Goal: Use online tool/utility: Utilize a website feature to perform a specific function

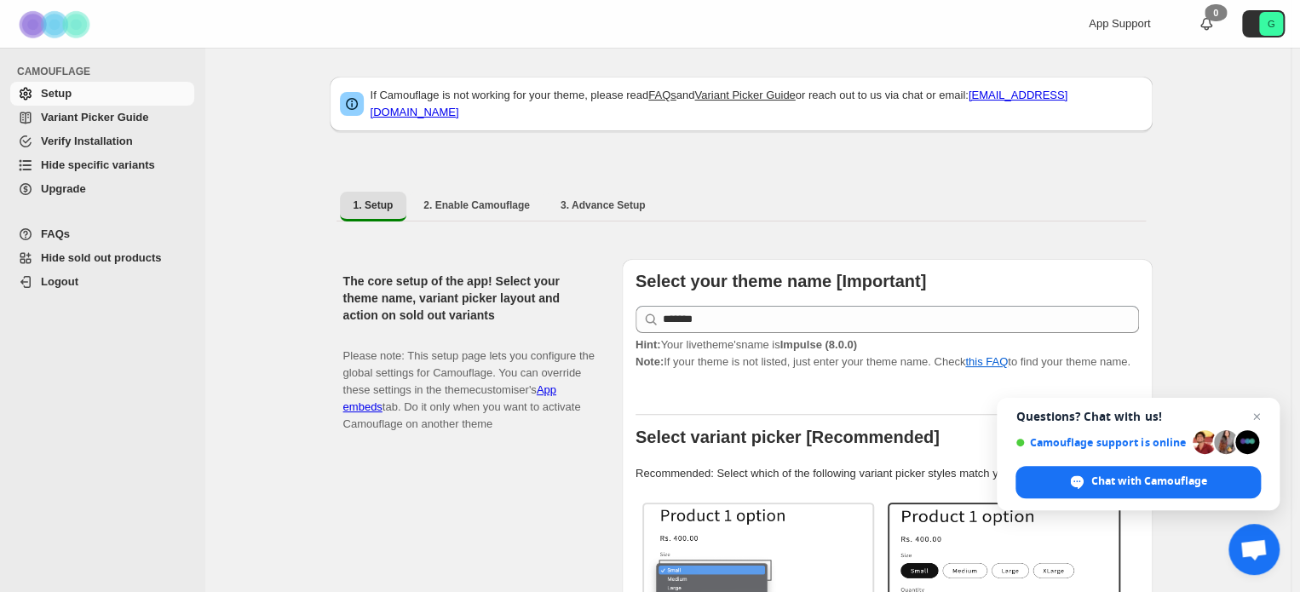
click at [75, 159] on span "Hide specific variants" at bounding box center [98, 164] width 114 height 13
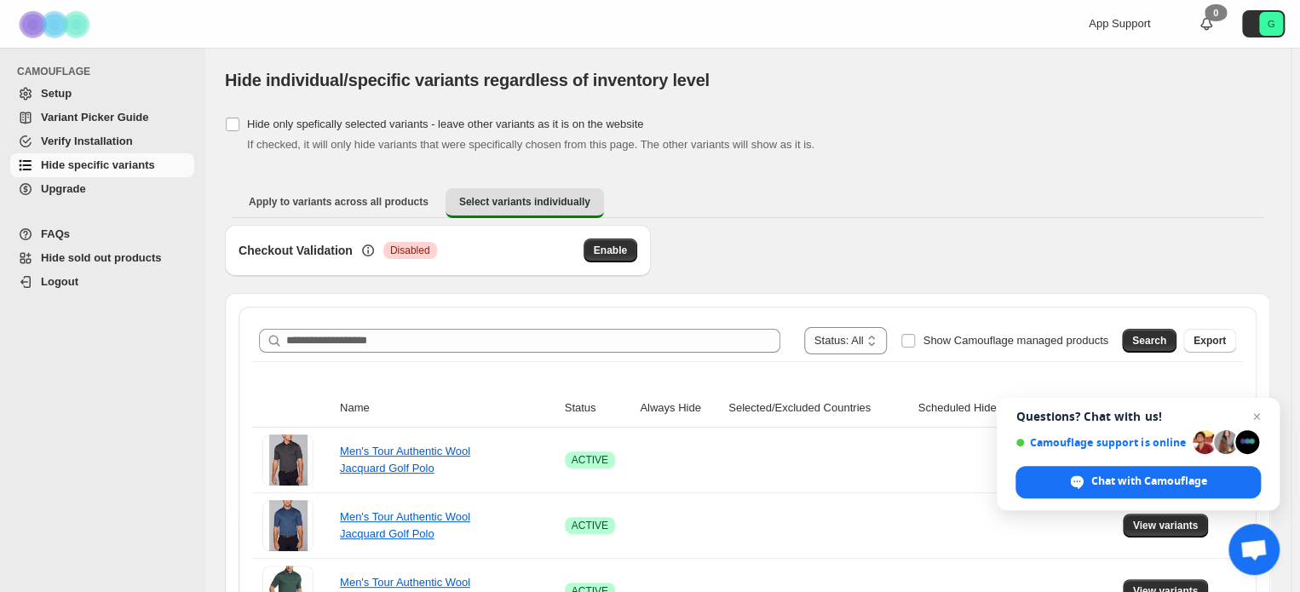
click at [770, 238] on div "Checkout Validation Critical Disabled Enable" at bounding box center [747, 259] width 1045 height 68
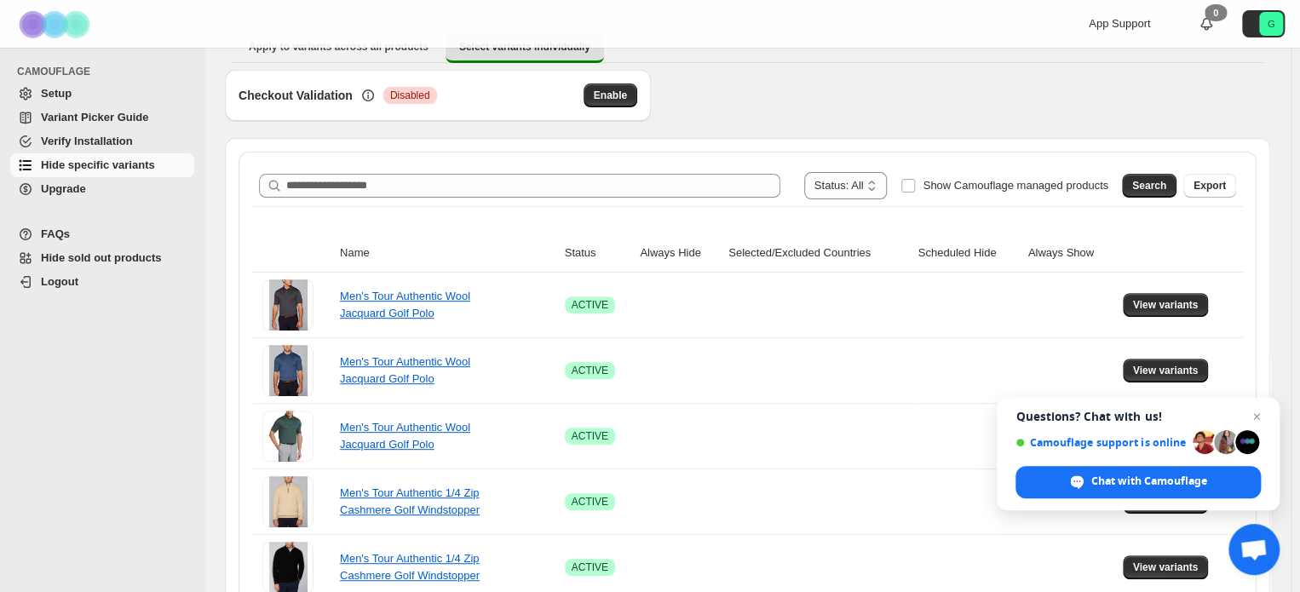
scroll to position [175, 0]
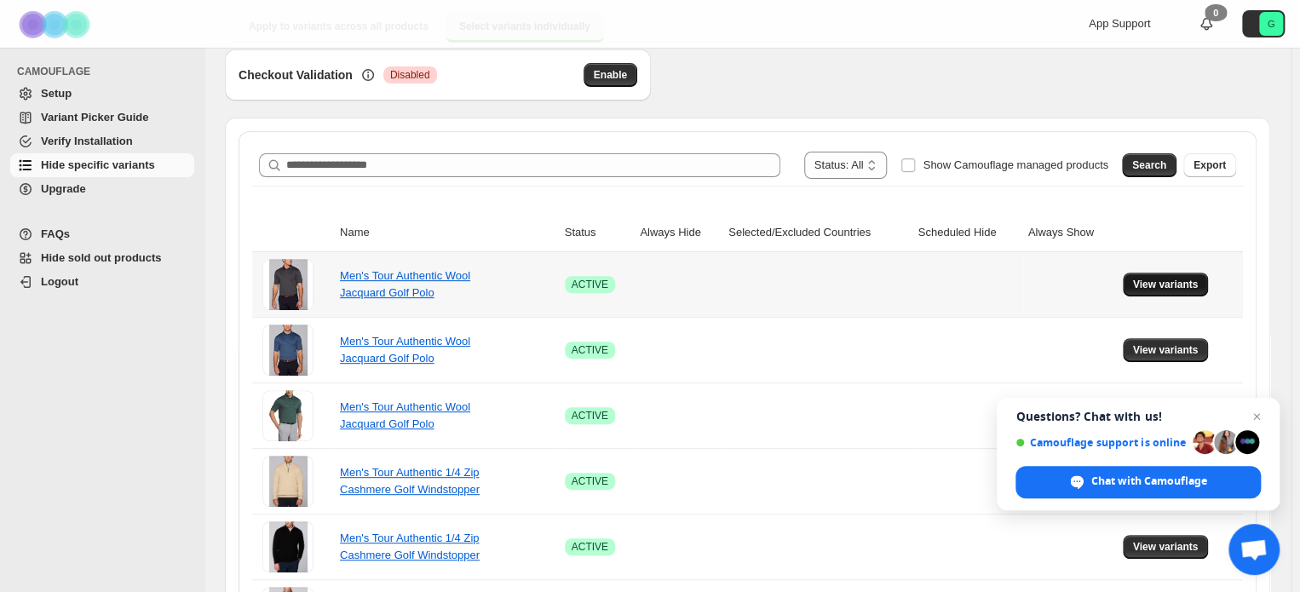
click at [1173, 279] on span "View variants" at bounding box center [1166, 285] width 66 height 14
